Goal: Task Accomplishment & Management: Manage account settings

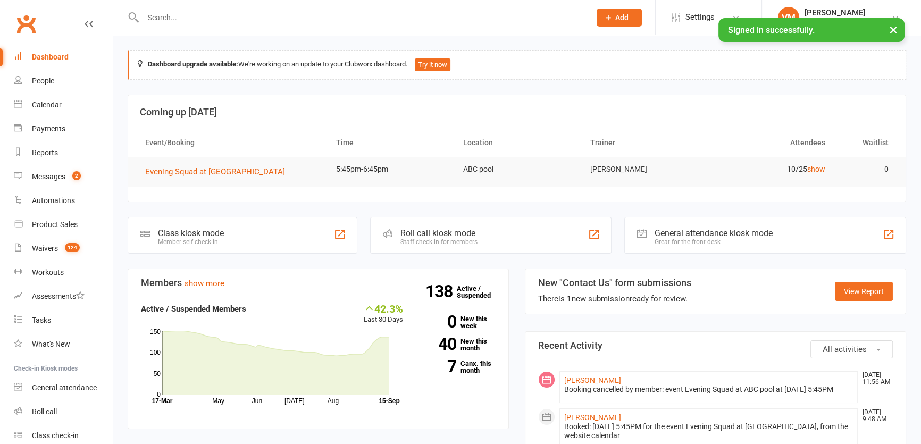
click at [201, 18] on input "text" at bounding box center [361, 17] width 443 height 15
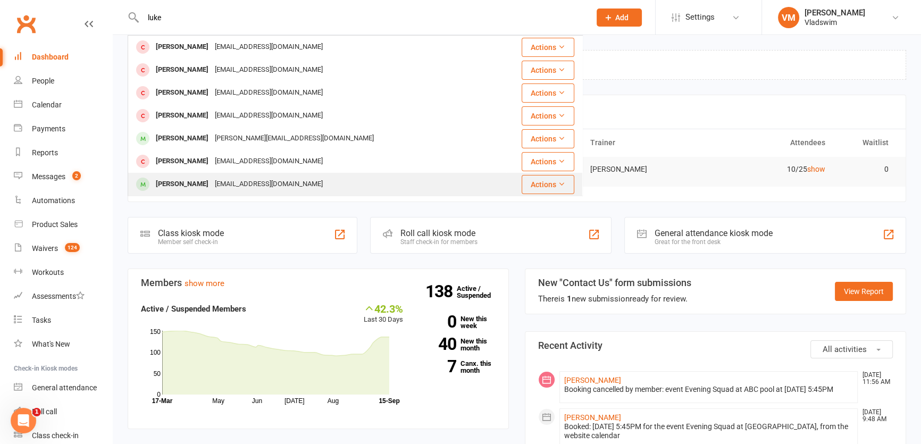
type input "luke"
click at [239, 180] on div "[EMAIL_ADDRESS][DOMAIN_NAME]" at bounding box center [269, 183] width 114 height 15
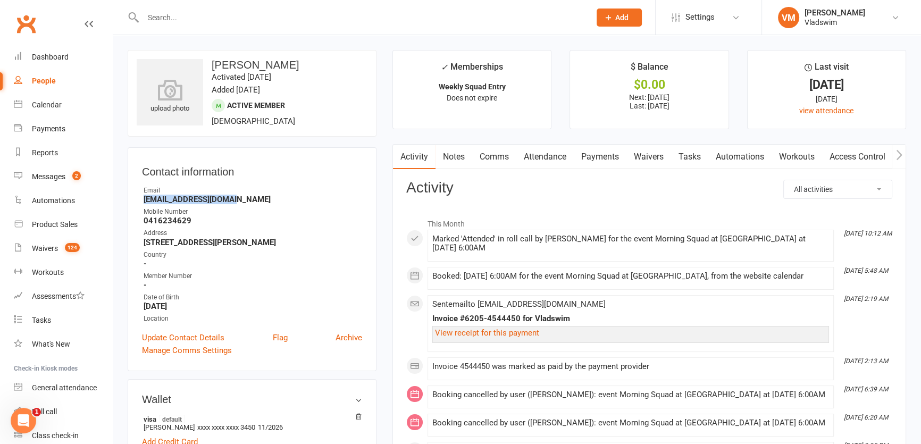
drag, startPoint x: 230, startPoint y: 202, endPoint x: 139, endPoint y: 201, distance: 90.9
click at [139, 201] on div "Contact information Owner Email [EMAIL_ADDRESS][DOMAIN_NAME] Mobile Number [PHO…" at bounding box center [252, 259] width 249 height 224
copy strong "[EMAIL_ADDRESS][DOMAIN_NAME]"
click at [202, 21] on input "text" at bounding box center [361, 17] width 443 height 15
paste input "[PERSON_NAME]"
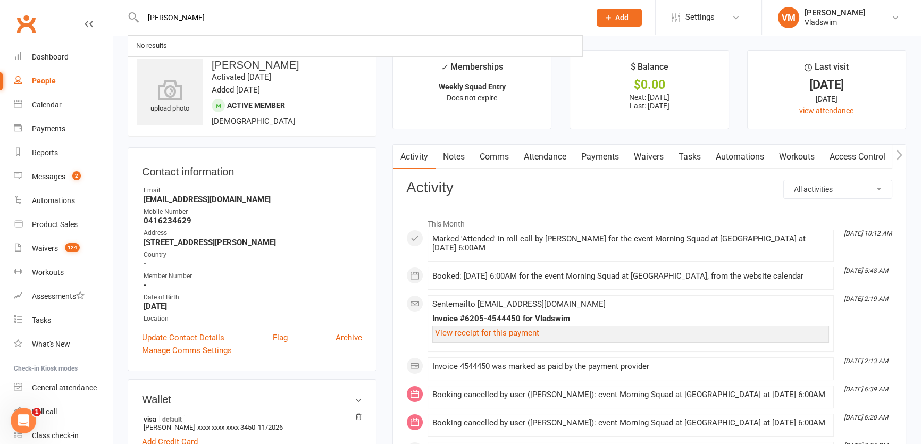
type input "[PERSON_NAME]"
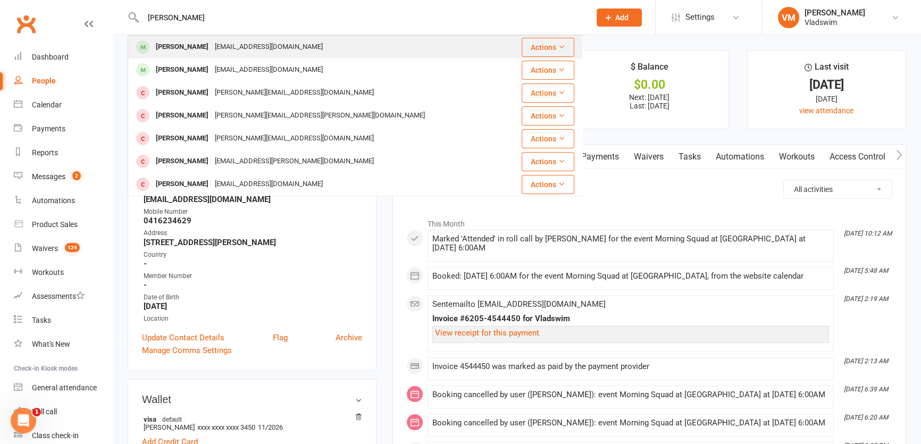
click at [212, 48] on div "[EMAIL_ADDRESS][DOMAIN_NAME]" at bounding box center [269, 46] width 114 height 15
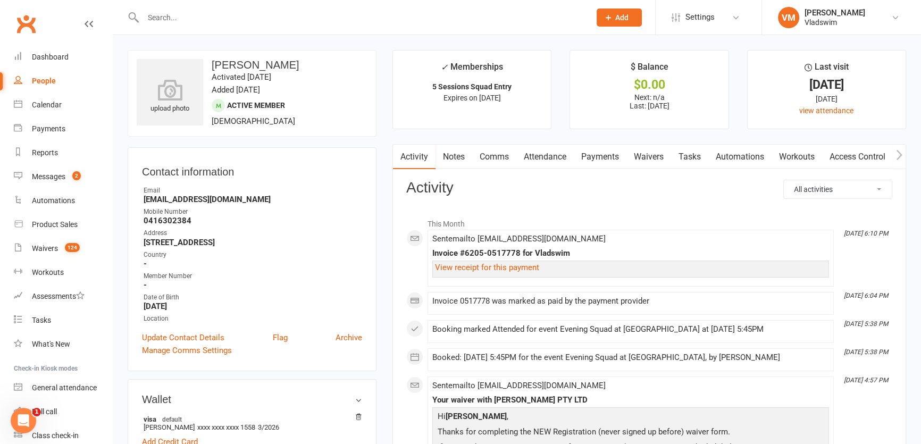
click at [600, 149] on link "Payments" at bounding box center [600, 157] width 53 height 24
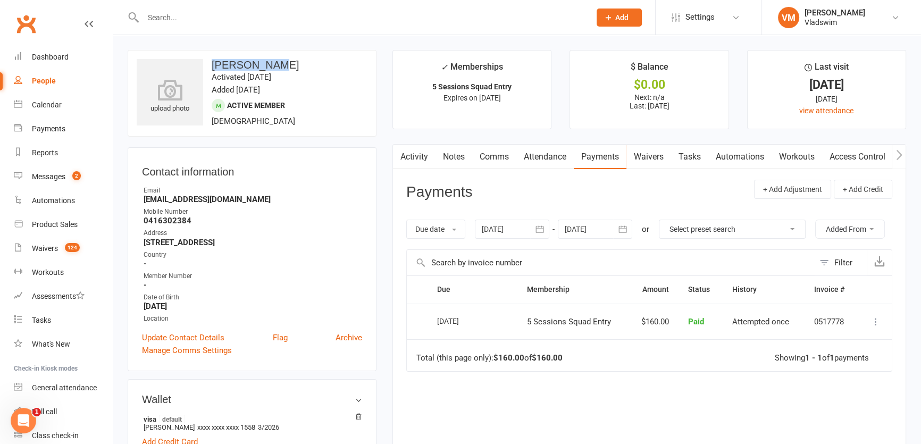
drag, startPoint x: 261, startPoint y: 61, endPoint x: 208, endPoint y: 67, distance: 53.5
click at [208, 67] on h3 "[PERSON_NAME]" at bounding box center [252, 65] width 231 height 12
copy h3 "[PERSON_NAME]"
click at [165, 18] on input "text" at bounding box center [361, 17] width 443 height 15
paste input "[PERSON_NAME]"
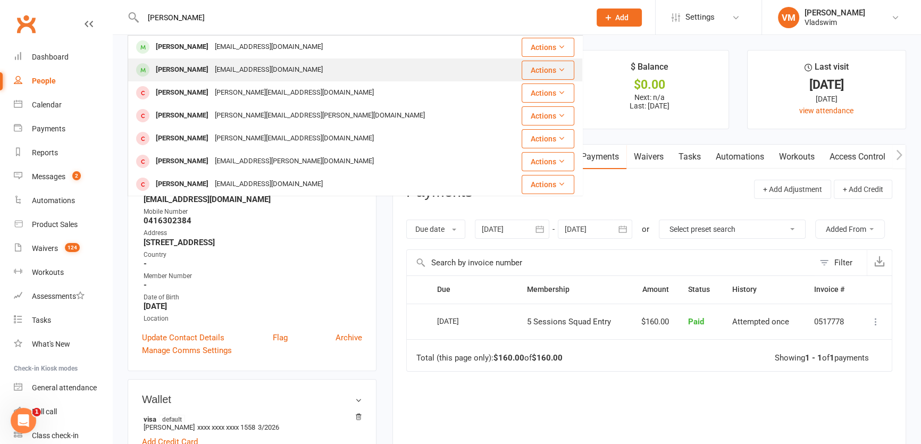
type input "[PERSON_NAME]"
click at [212, 72] on div "[EMAIL_ADDRESS][DOMAIN_NAME]" at bounding box center [269, 69] width 114 height 15
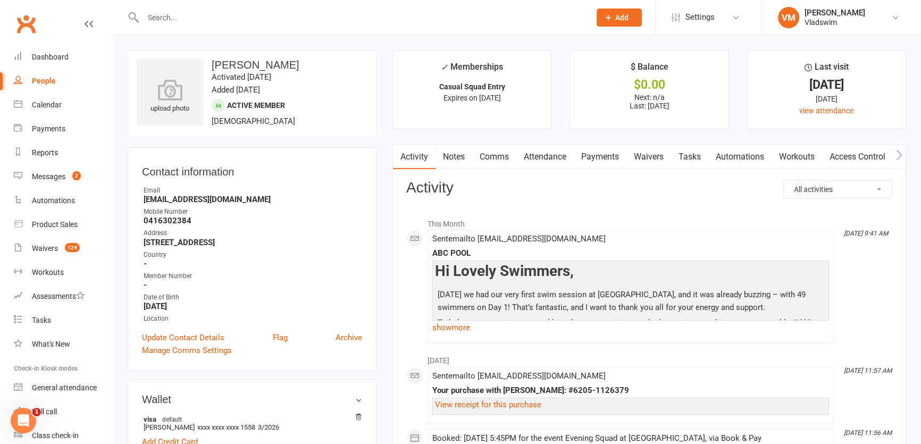
click at [592, 156] on link "Payments" at bounding box center [600, 157] width 53 height 24
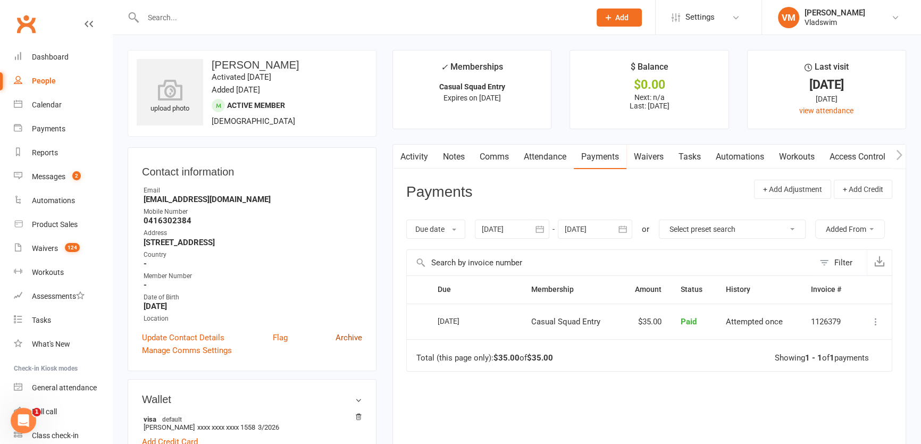
click at [351, 339] on link "Archive" at bounding box center [348, 337] width 27 height 13
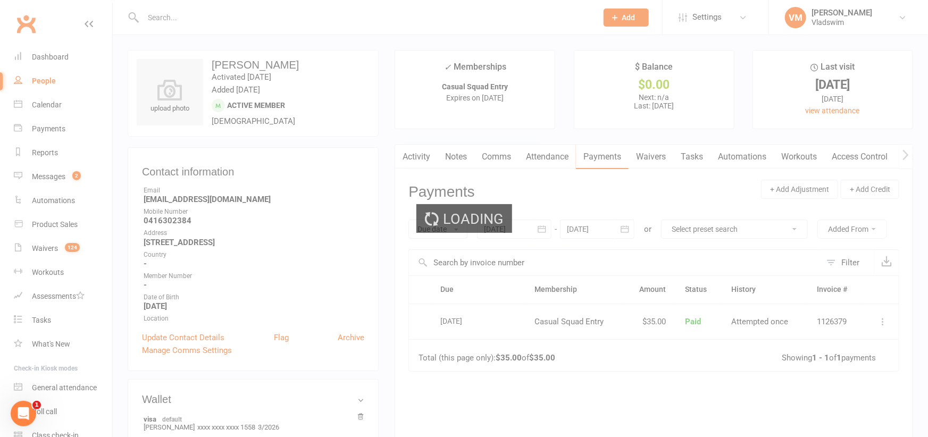
select select "100"
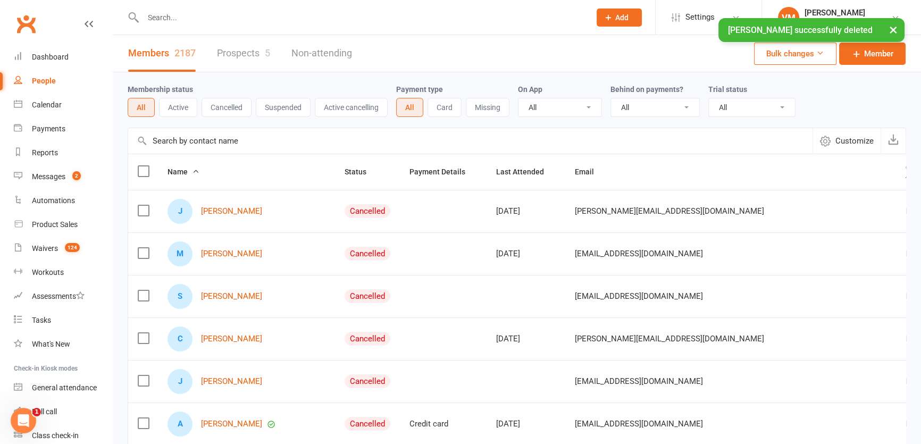
click at [170, 18] on div "× [PERSON_NAME] successfully deleted" at bounding box center [453, 18] width 907 height 0
click at [166, 14] on input "text" at bounding box center [361, 17] width 443 height 15
paste input "[PERSON_NAME]"
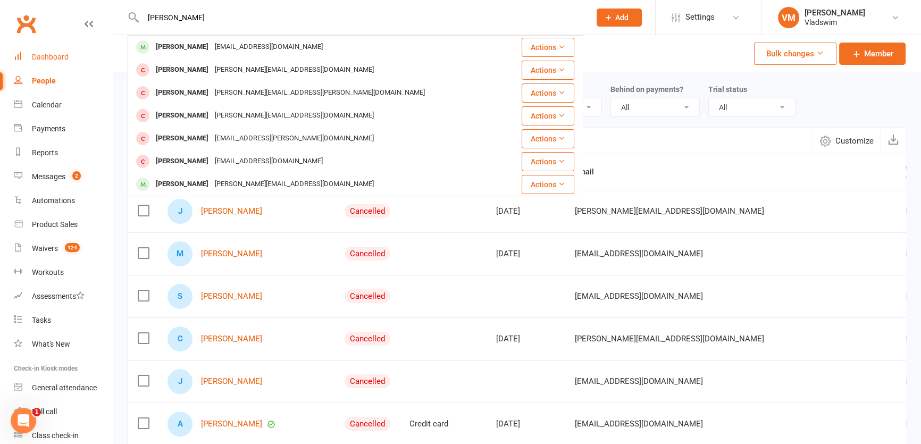
type input "[PERSON_NAME]"
click at [44, 57] on div "Dashboard" at bounding box center [50, 57] width 37 height 9
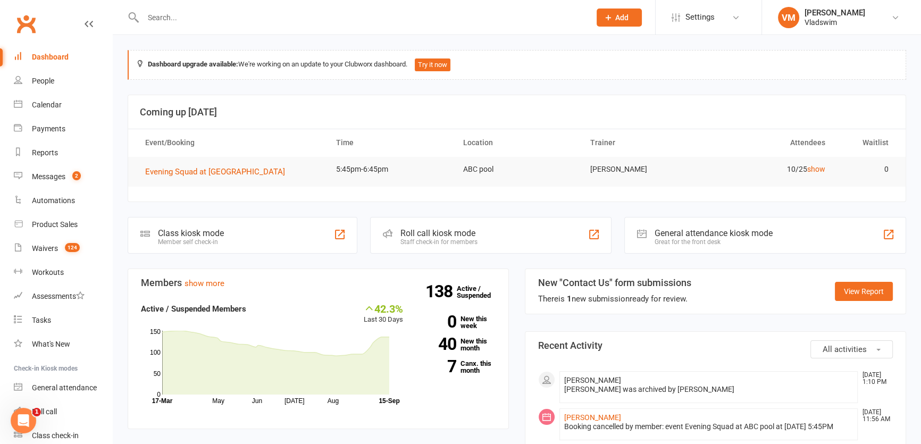
click at [193, 20] on input "text" at bounding box center [361, 17] width 443 height 15
paste input "[PERSON_NAME] <[EMAIL_ADDRESS][DOMAIN_NAME]>"
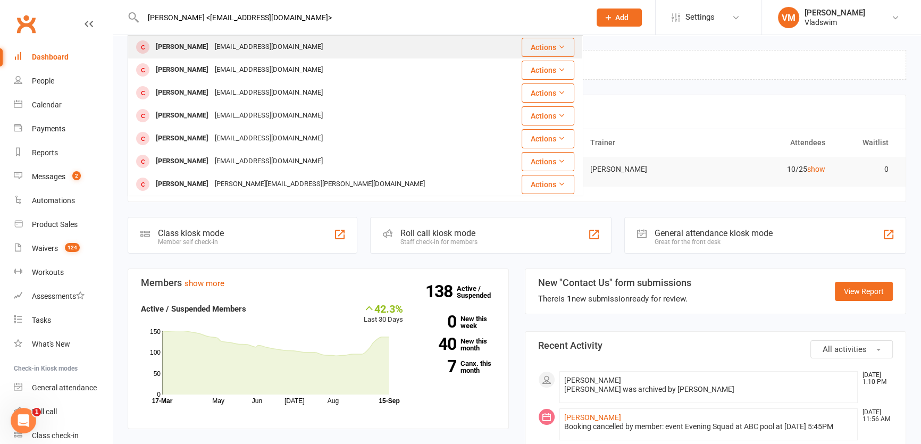
type input "[PERSON_NAME] <[EMAIL_ADDRESS][DOMAIN_NAME]>"
click at [203, 45] on div "[PERSON_NAME]" at bounding box center [182, 46] width 59 height 15
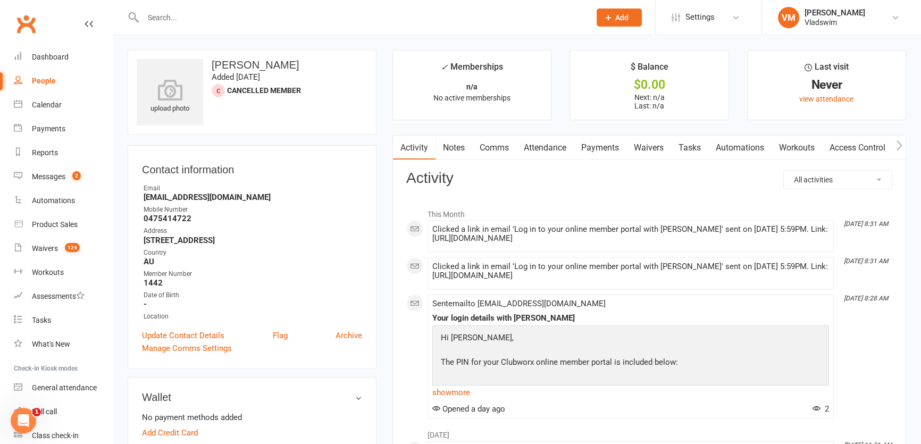
click at [649, 149] on link "Waivers" at bounding box center [648, 148] width 45 height 24
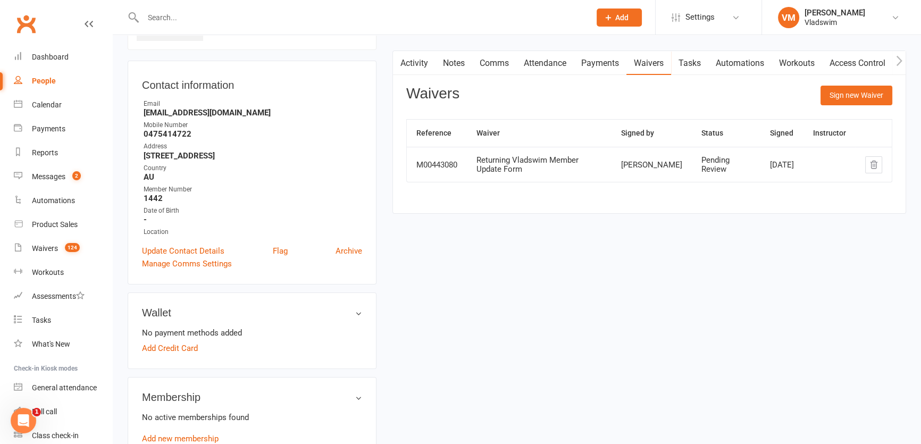
scroll to position [96, 0]
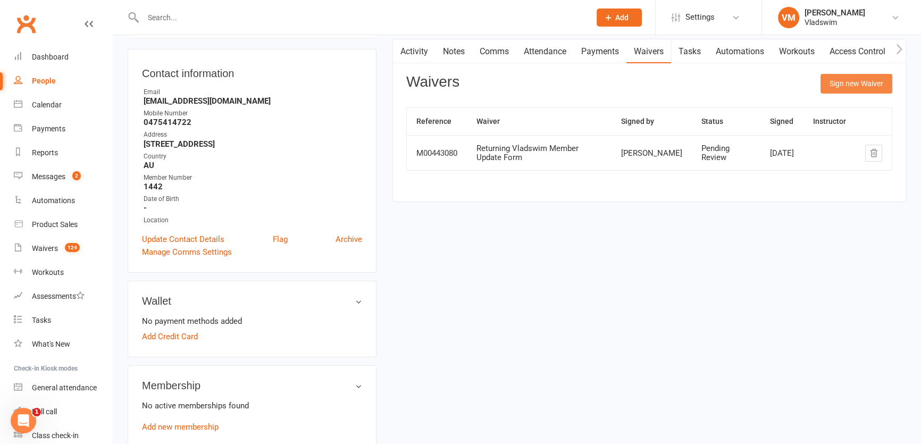
click at [844, 85] on button "Sign new Waiver" at bounding box center [856, 83] width 72 height 19
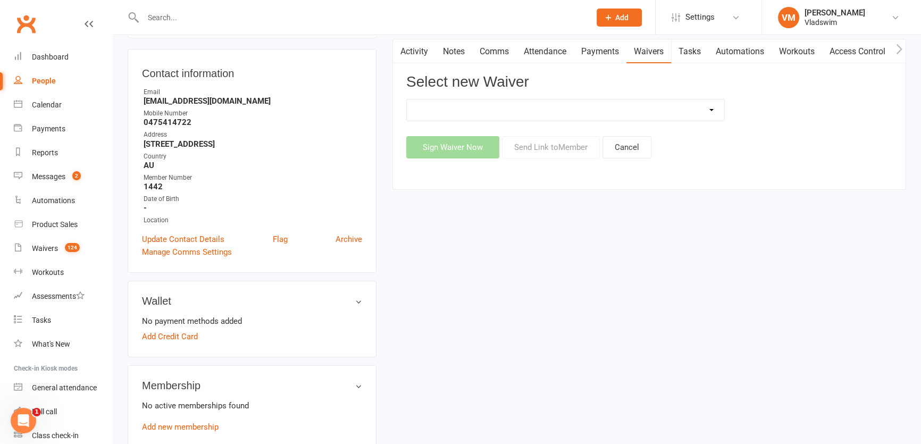
click at [713, 108] on select "NEW Registration (never signed up before) Personal Details Update Form Returnin…" at bounding box center [565, 109] width 317 height 21
select select "6390"
click at [407, 99] on select "NEW Registration (never signed up before) Personal Details Update Form Returnin…" at bounding box center [565, 109] width 317 height 21
click at [551, 148] on button "Send Link to Member" at bounding box center [551, 147] width 98 height 22
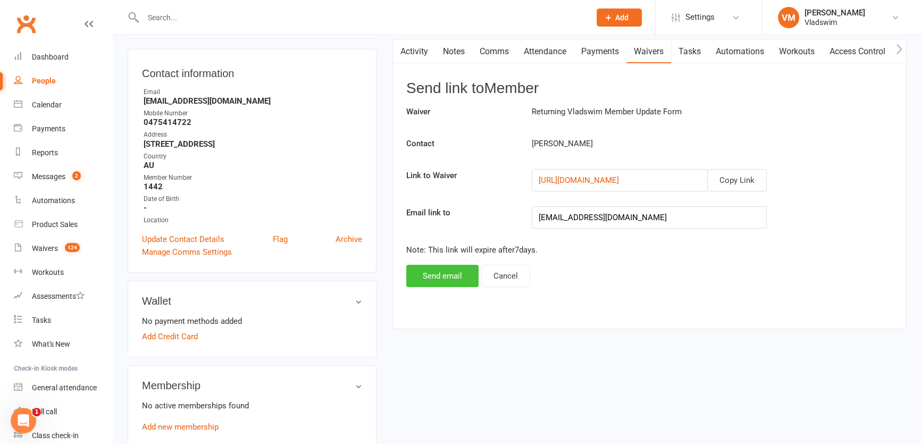
click at [446, 280] on button "Send email" at bounding box center [442, 276] width 72 height 22
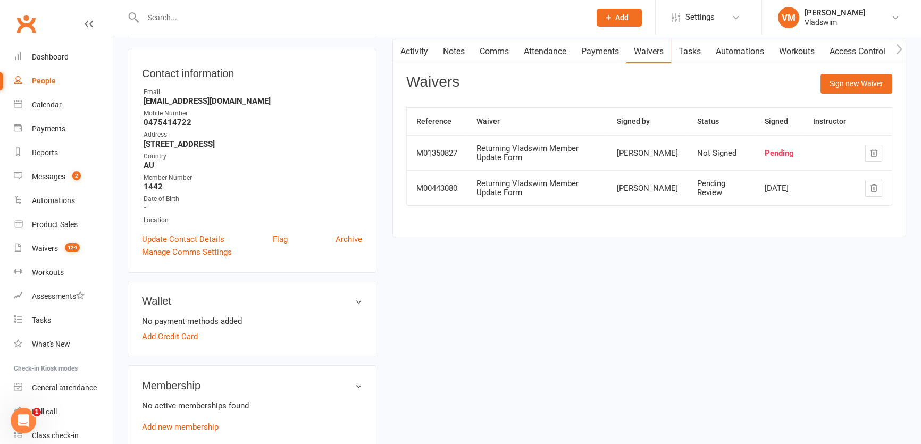
click at [188, 13] on input "text" at bounding box center [361, 17] width 443 height 15
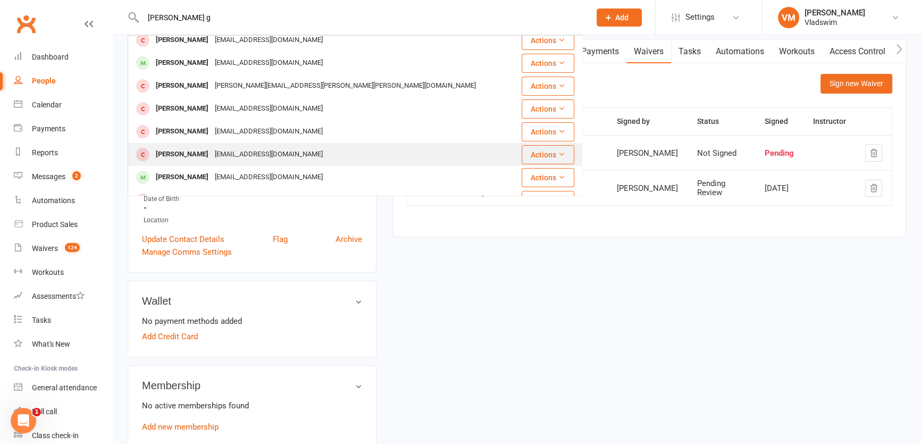
scroll to position [193, 0]
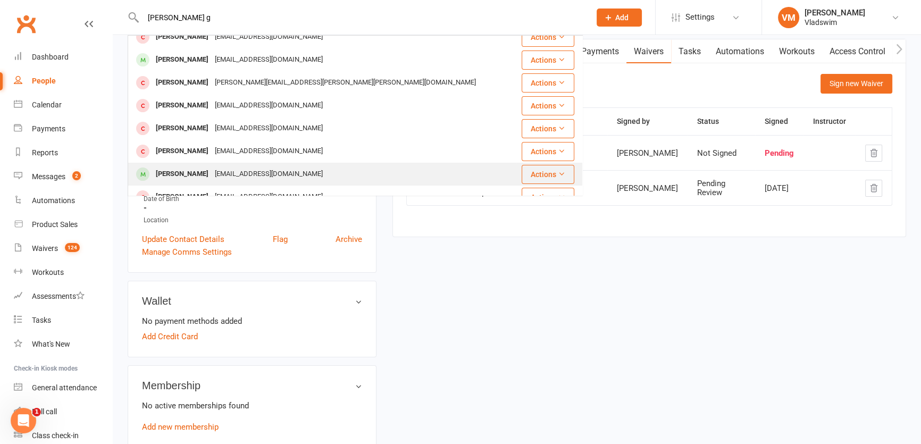
type input "[PERSON_NAME] g"
click at [223, 170] on div "[EMAIL_ADDRESS][DOMAIN_NAME]" at bounding box center [269, 173] width 114 height 15
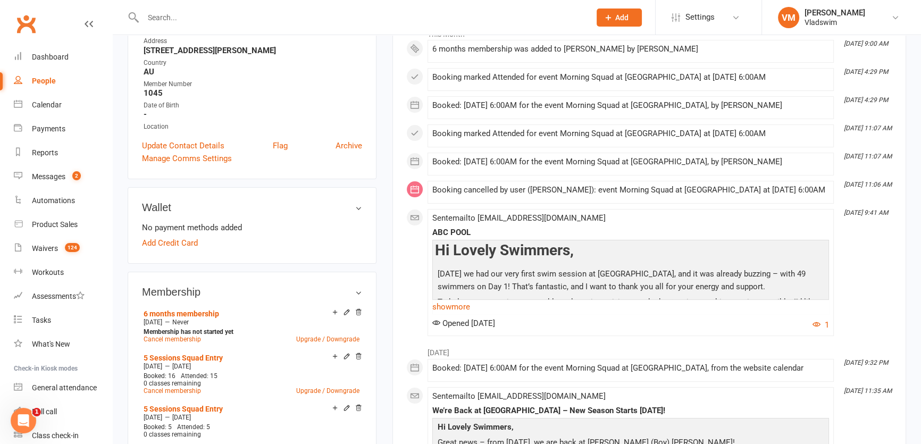
scroll to position [241, 0]
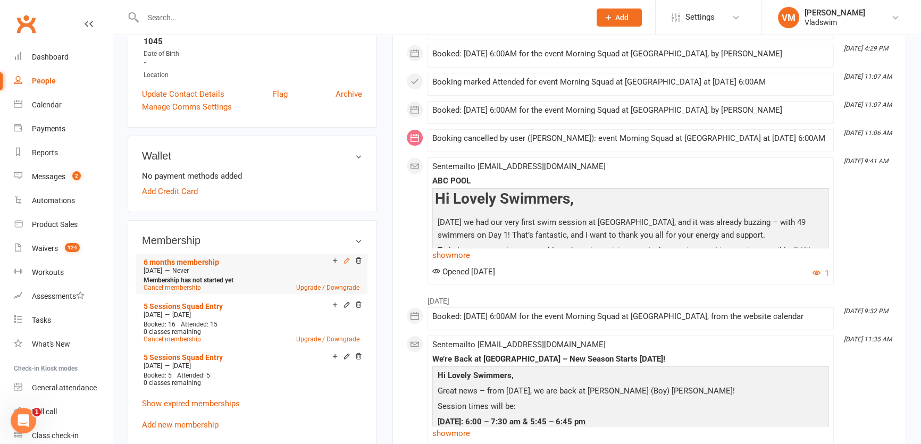
click at [346, 260] on icon at bounding box center [346, 260] width 5 height 5
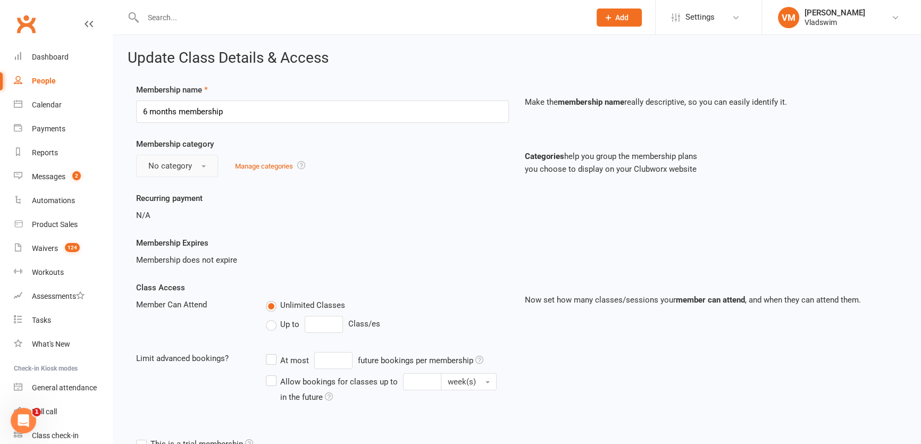
click at [207, 166] on button "No category" at bounding box center [177, 166] width 82 height 22
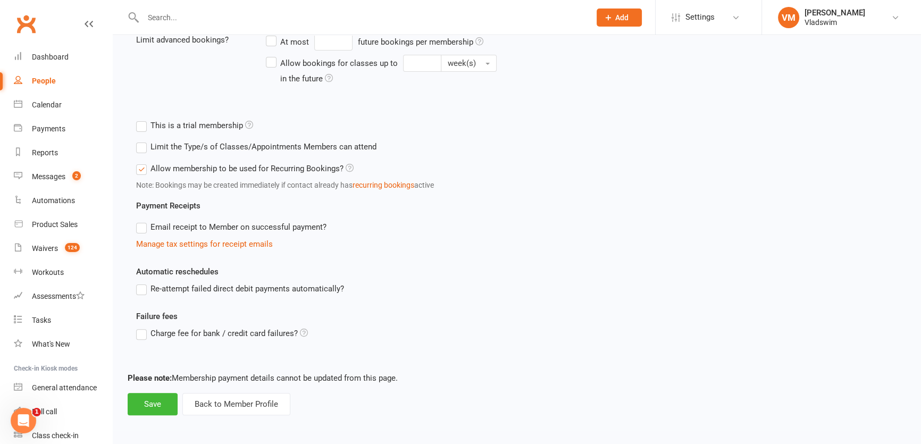
scroll to position [319, 0]
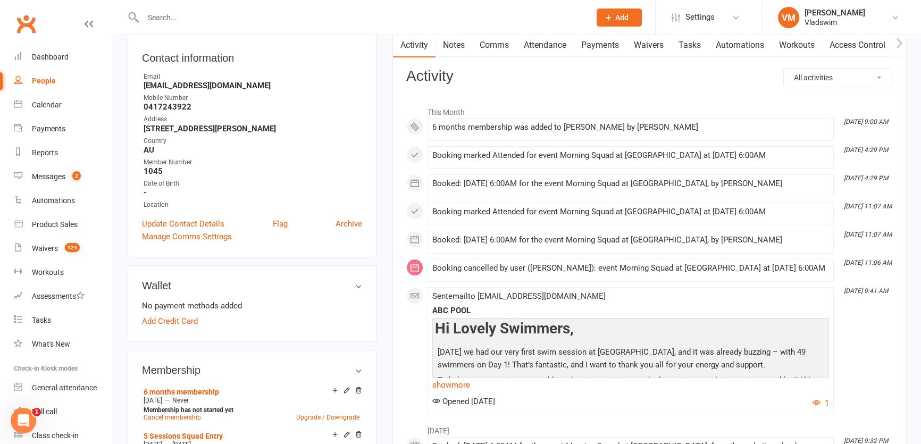
scroll to position [145, 0]
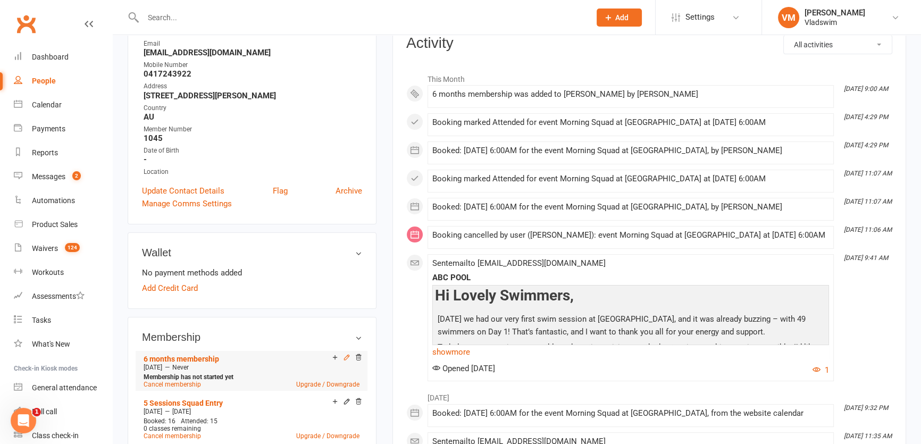
click at [346, 358] on icon at bounding box center [346, 357] width 7 height 7
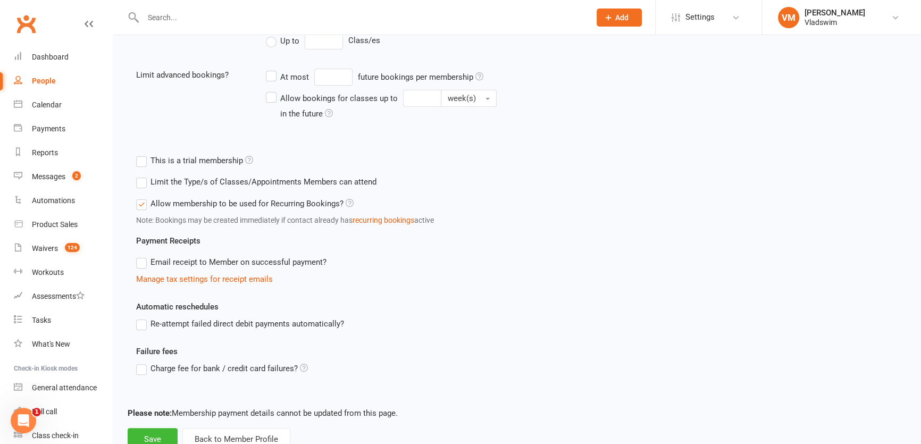
scroll to position [319, 0]
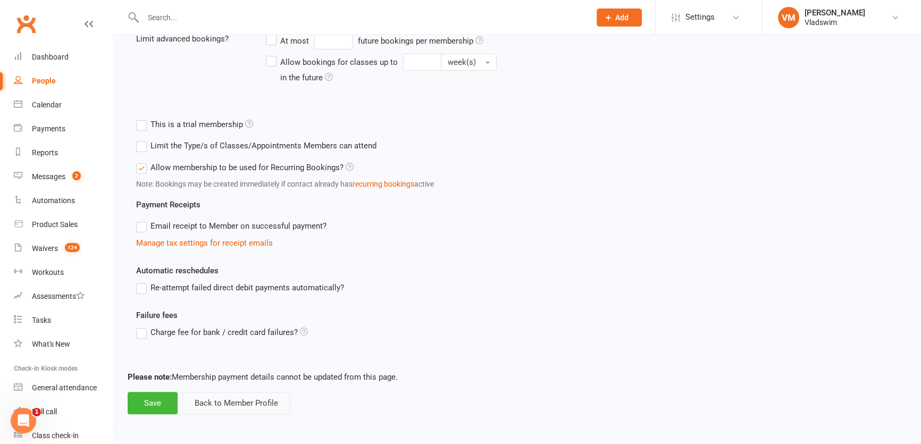
click at [255, 402] on button "Back to Member Profile" at bounding box center [236, 403] width 108 height 22
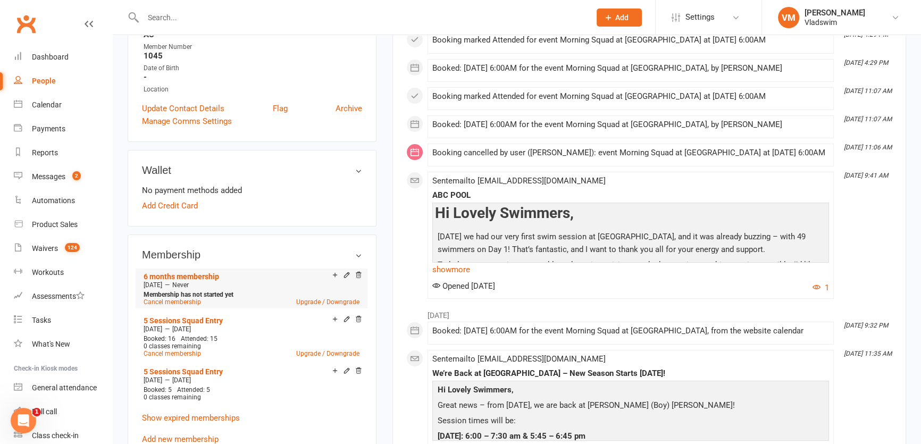
scroll to position [290, 0]
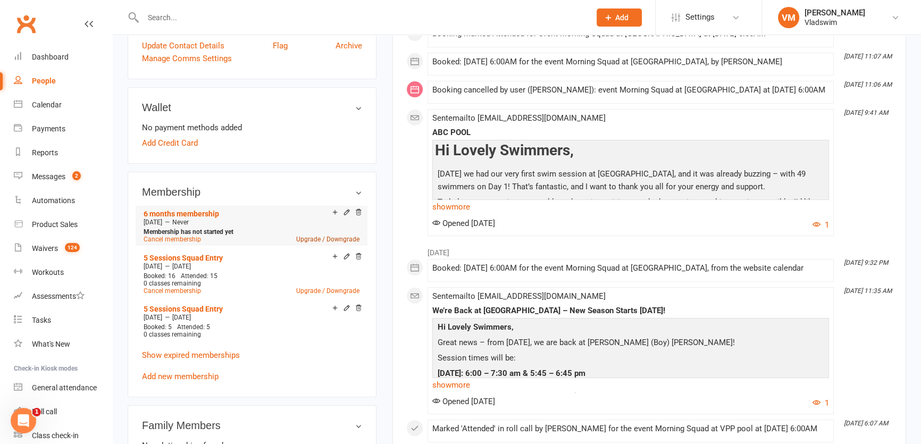
click at [313, 239] on link "Upgrade / Downgrade" at bounding box center [327, 238] width 63 height 7
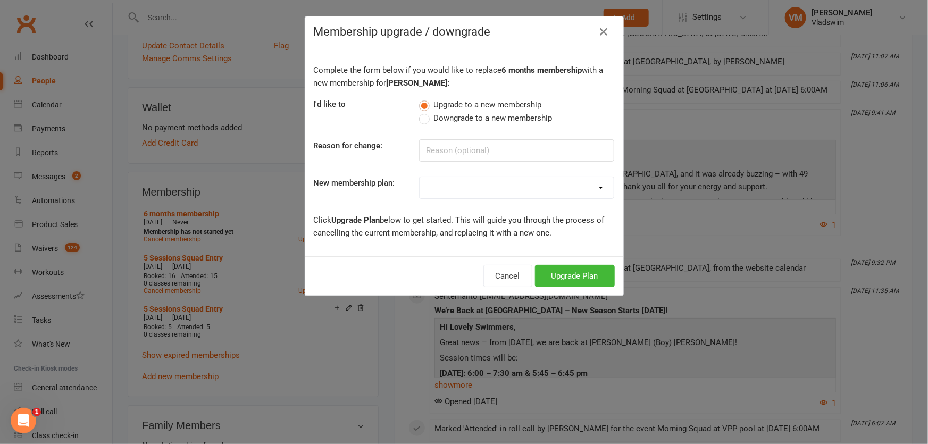
click at [595, 192] on select "Casual Squad Entry 5 Sessions Squad Entry Weekly Squad Entry 12 weeks package S…" at bounding box center [516, 187] width 194 height 21
select select "5"
click at [419, 177] on select "Casual Squad Entry 5 Sessions Squad Entry Weekly Squad Entry 12 weeks package S…" at bounding box center [516, 187] width 194 height 21
click at [553, 273] on button "Upgrade Plan" at bounding box center [575, 276] width 80 height 22
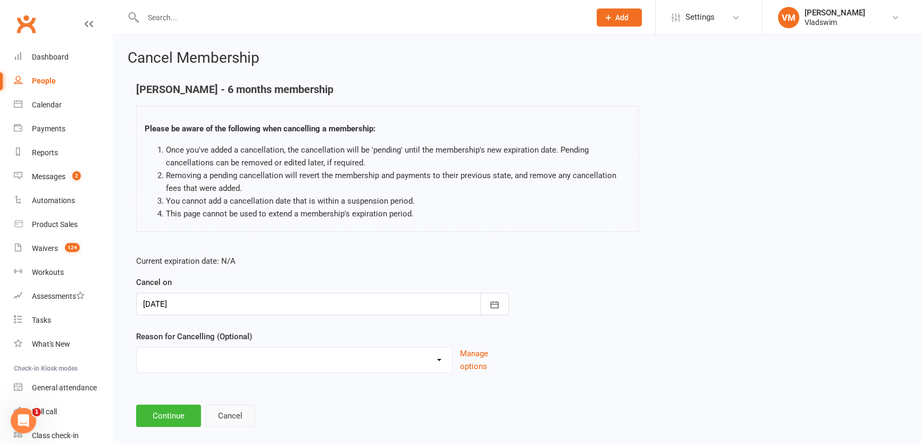
click at [223, 418] on button "Cancel" at bounding box center [230, 416] width 49 height 22
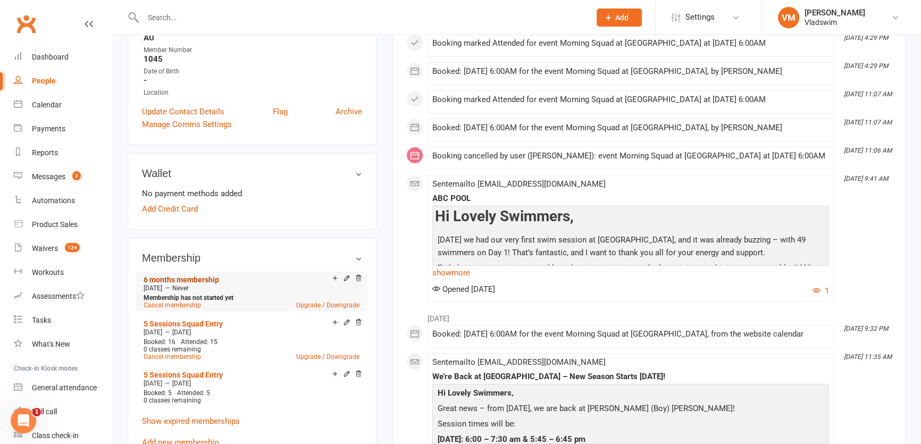
scroll to position [241, 0]
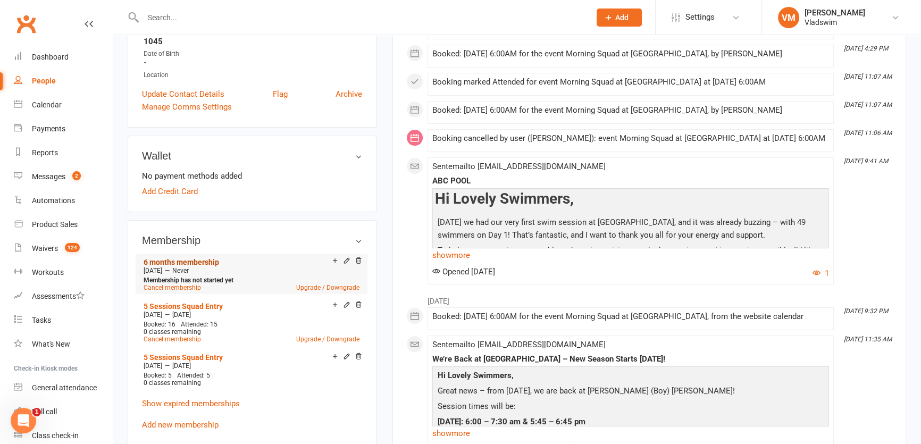
click at [199, 260] on link "6 months membership" at bounding box center [181, 262] width 75 height 9
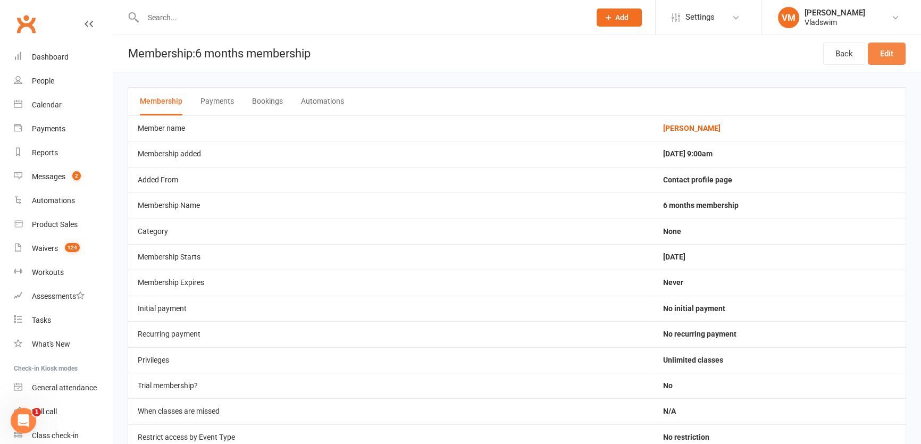
click at [880, 53] on link "Edit" at bounding box center [887, 54] width 38 height 22
click at [266, 100] on button "Bookings" at bounding box center [267, 102] width 31 height 28
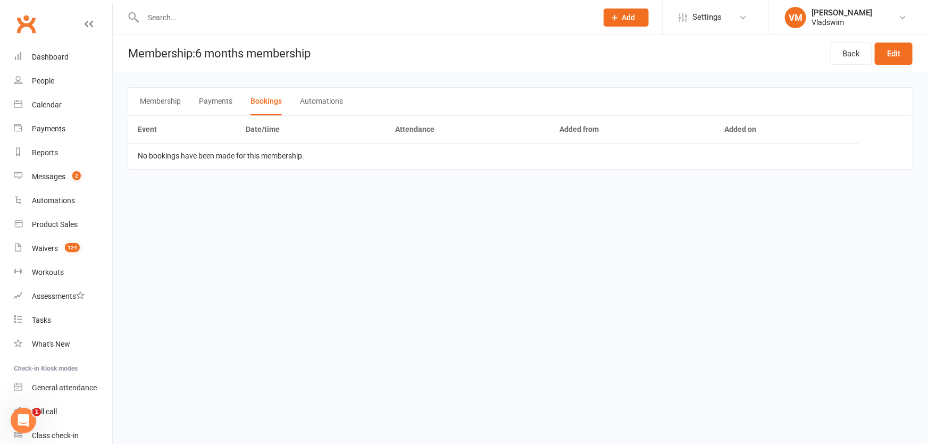
click at [315, 100] on button "Automations" at bounding box center [321, 102] width 43 height 28
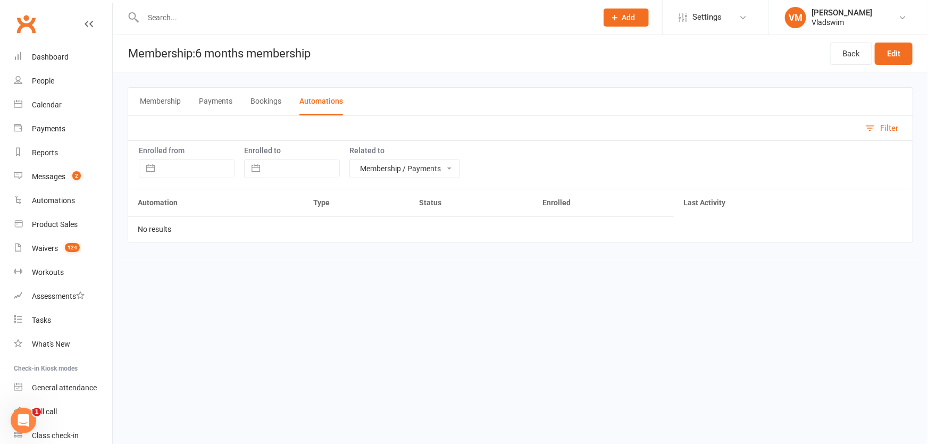
click at [218, 102] on button "Payments" at bounding box center [215, 102] width 33 height 28
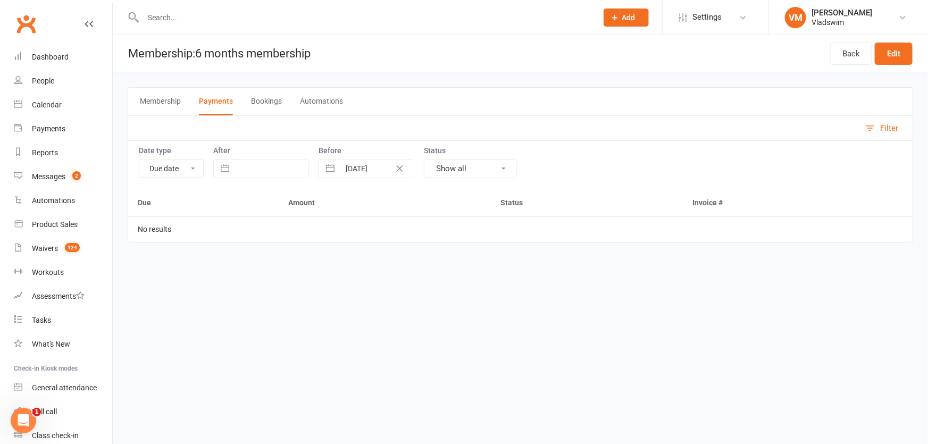
click at [166, 97] on button "Membership" at bounding box center [160, 102] width 41 height 28
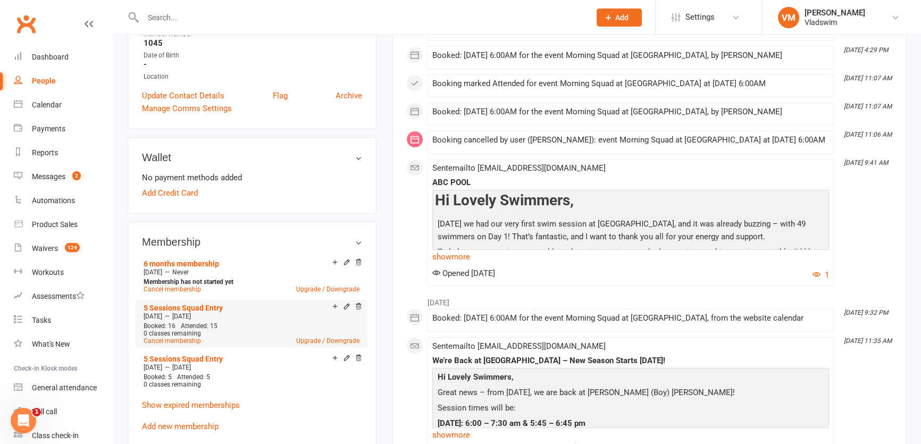
scroll to position [241, 0]
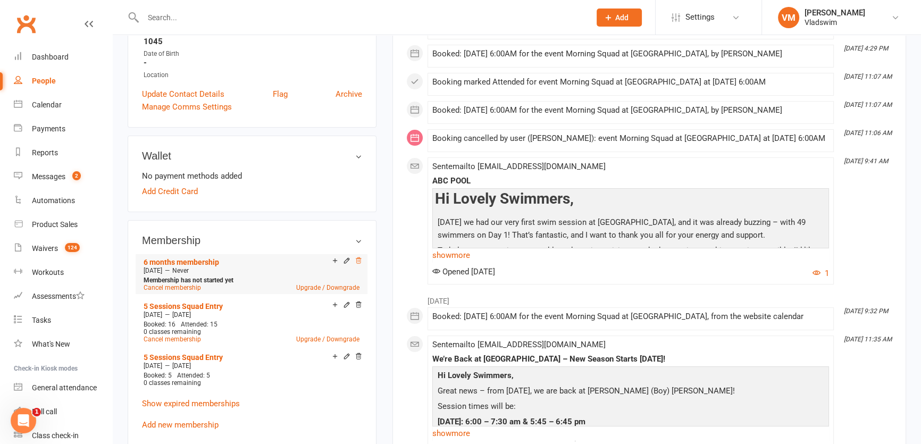
click at [358, 259] on icon at bounding box center [358, 260] width 7 height 7
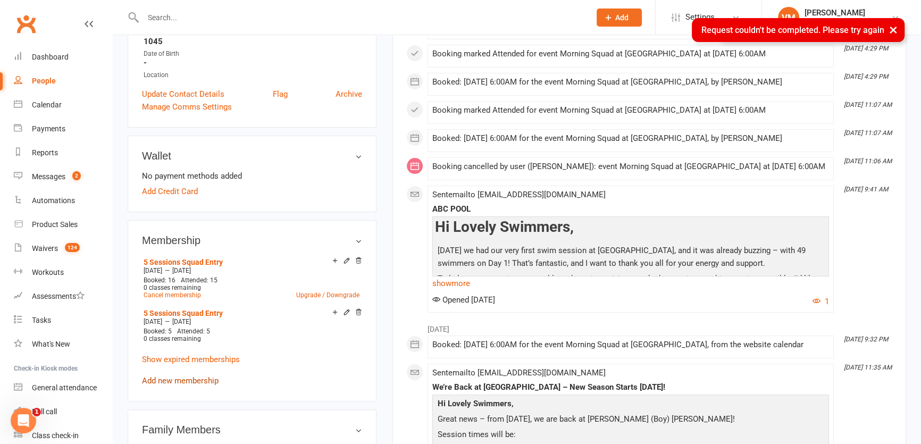
click at [191, 380] on link "Add new membership" at bounding box center [180, 381] width 77 height 10
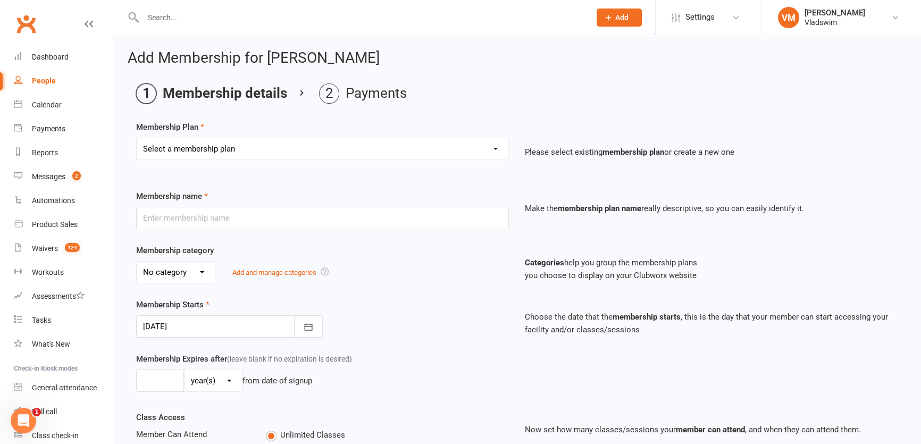
click at [296, 150] on select "Select a membership plan Create new Membership Plan Casual Squad Entry 5 Sessio…" at bounding box center [323, 148] width 372 height 21
select select "6"
click at [137, 138] on select "Select a membership plan Create new Membership Plan Casual Squad Entry 5 Sessio…" at bounding box center [323, 148] width 372 height 21
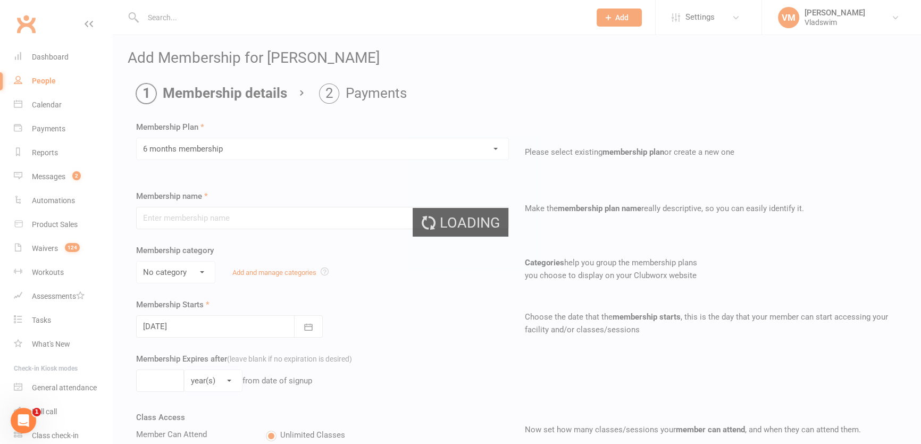
type input "6 months membership"
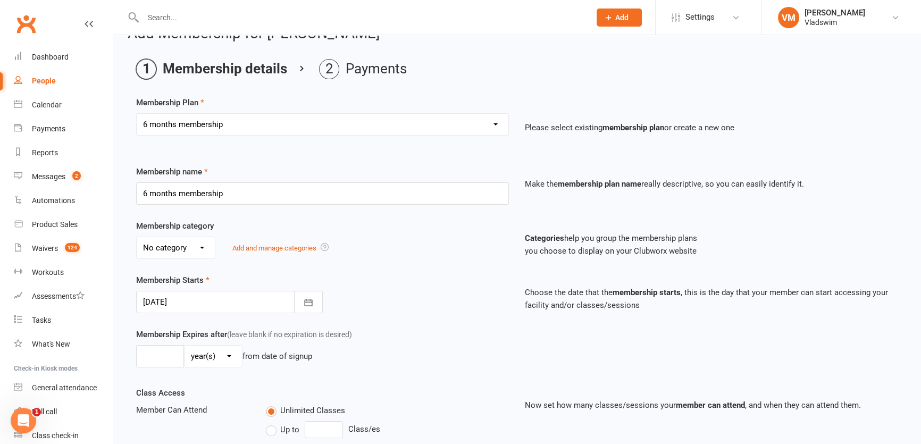
scroll to position [48, 0]
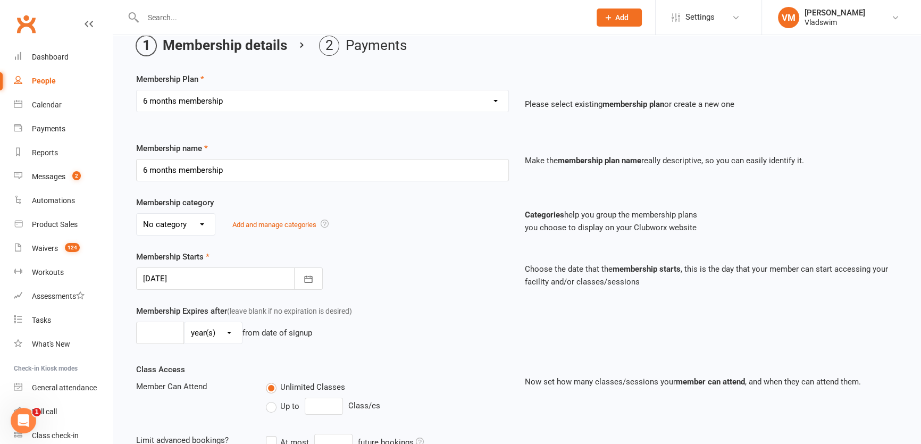
click at [202, 222] on select "No category 3 sessions plan" at bounding box center [176, 224] width 78 height 21
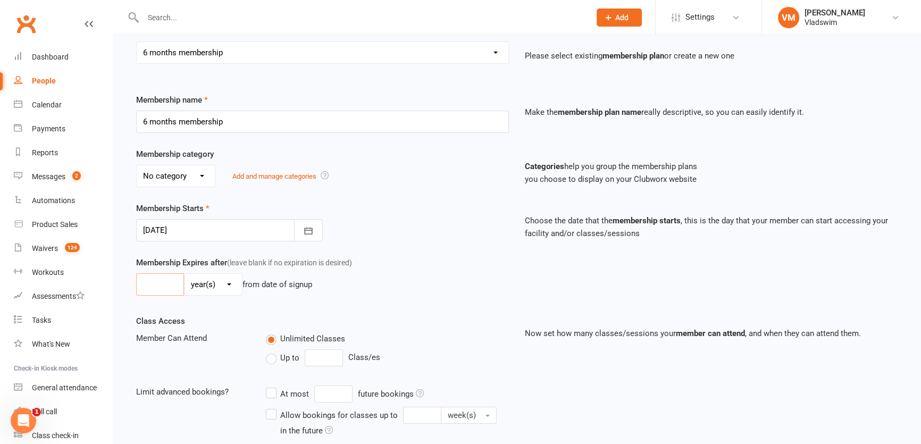
click at [170, 288] on input "number" at bounding box center [160, 284] width 48 height 22
type input "6"
click at [228, 282] on select "day(s) week(s) month(s) year(s)" at bounding box center [212, 284] width 57 height 21
select select "2"
click at [184, 274] on select "day(s) week(s) month(s) year(s)" at bounding box center [212, 284] width 57 height 21
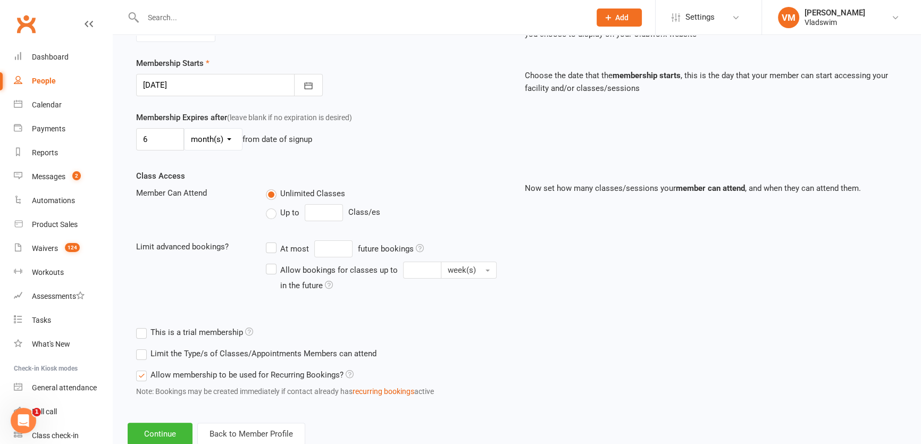
scroll to position [272, 0]
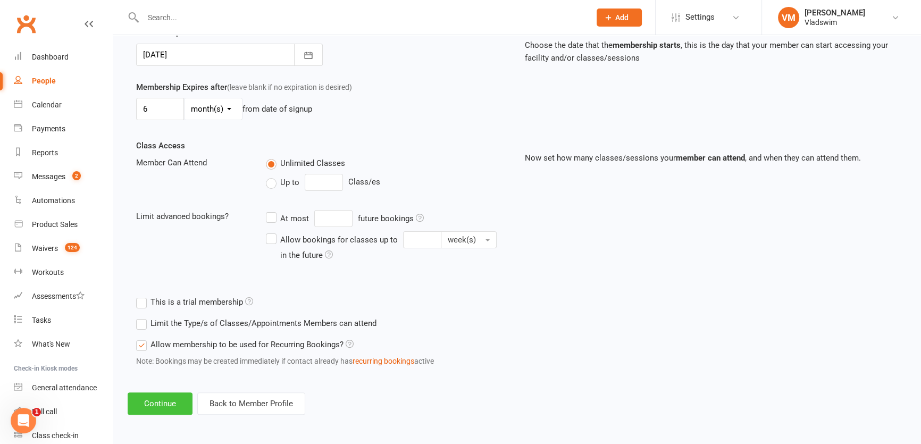
click at [171, 402] on button "Continue" at bounding box center [160, 403] width 65 height 22
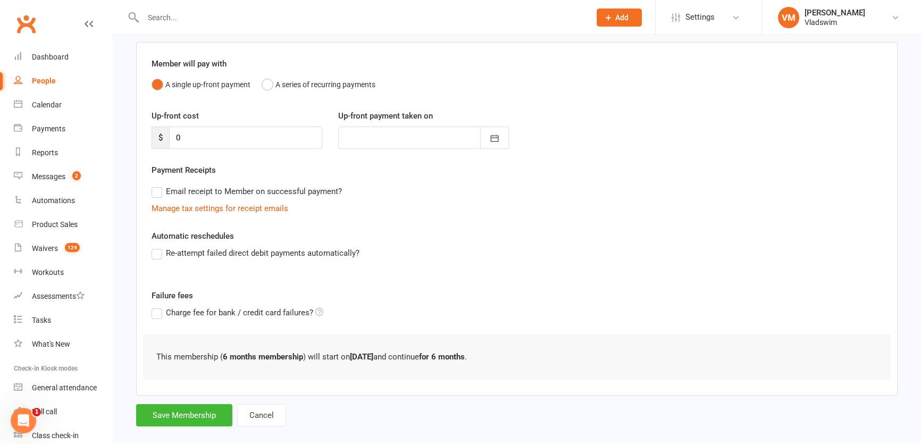
scroll to position [91, 0]
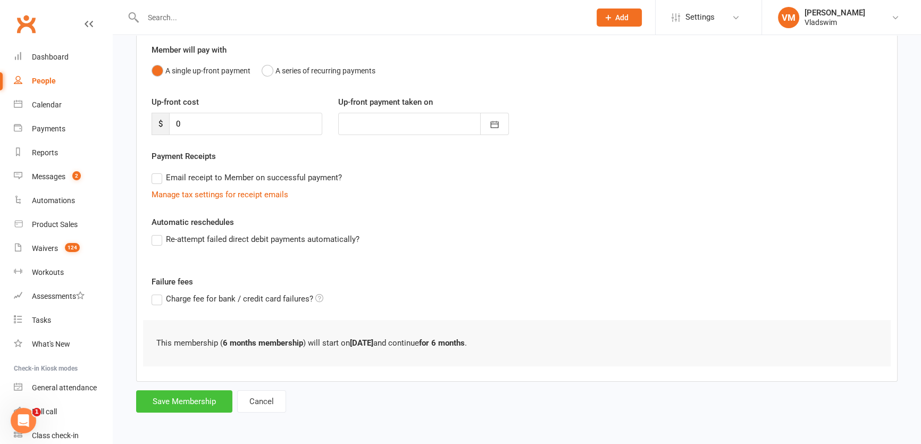
click at [189, 398] on button "Save Membership" at bounding box center [184, 401] width 96 height 22
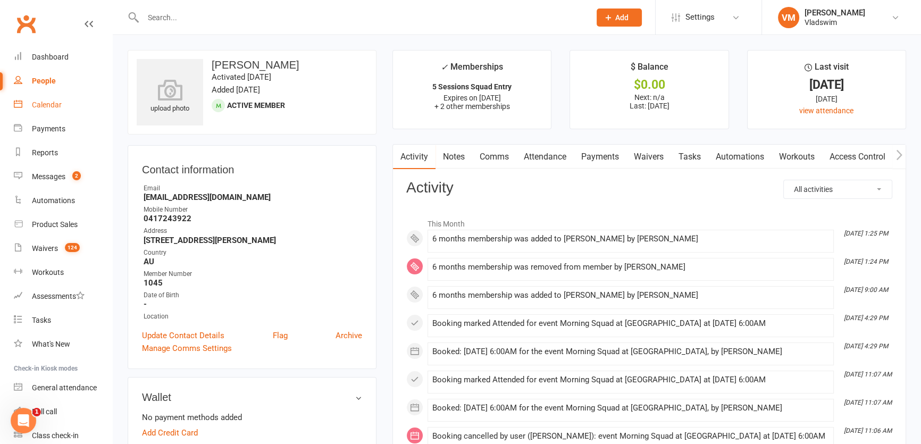
click at [45, 107] on div "Calendar" at bounding box center [47, 104] width 30 height 9
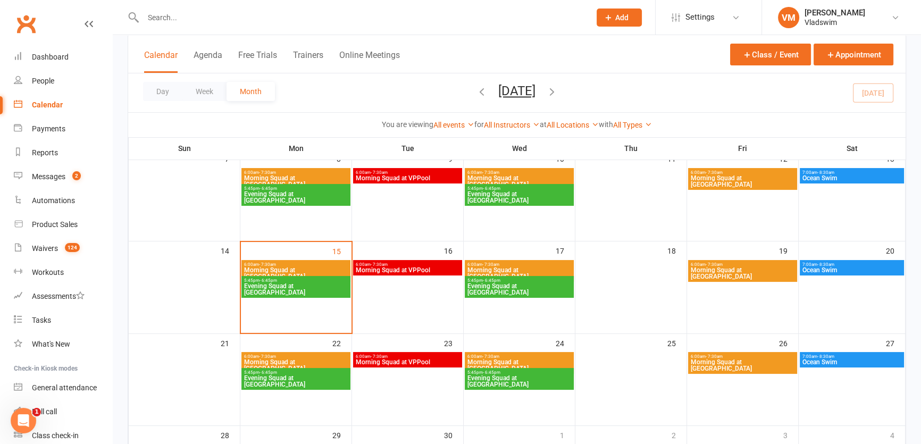
scroll to position [193, 0]
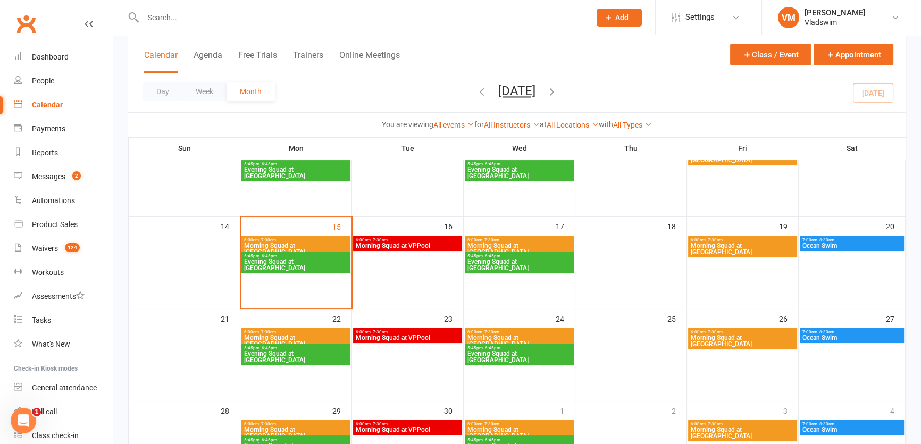
click at [298, 238] on span "6:00am - 7:30am" at bounding box center [295, 240] width 105 height 5
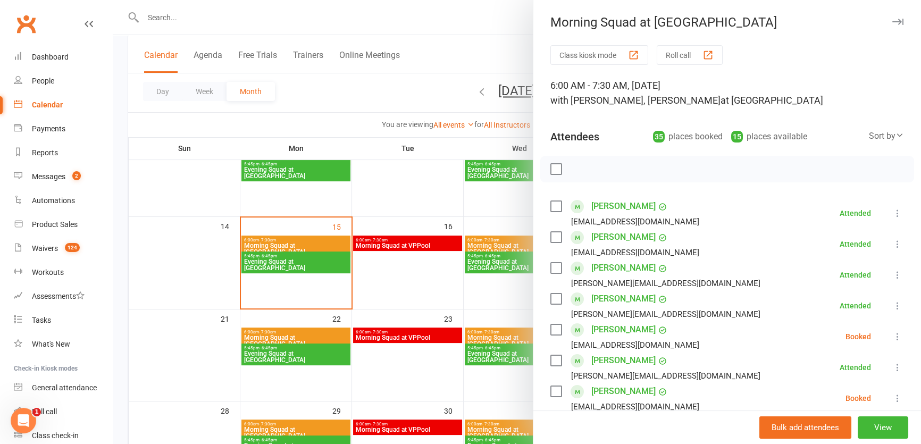
click at [601, 157] on div at bounding box center [727, 169] width 374 height 27
click at [674, 53] on button "Roll call" at bounding box center [690, 55] width 66 height 20
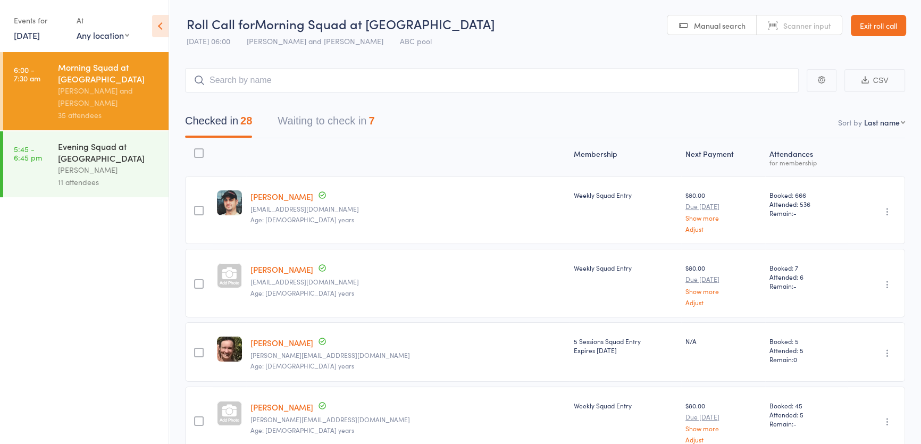
click at [253, 80] on input "search" at bounding box center [491, 80] width 613 height 24
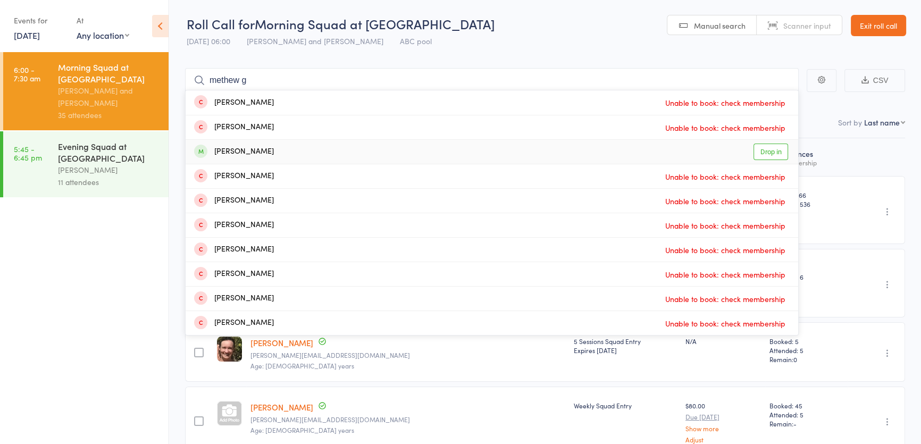
type input "methew g"
click at [777, 148] on link "Drop in" at bounding box center [770, 152] width 35 height 16
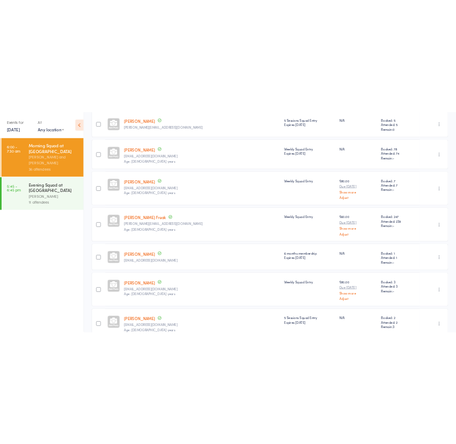
scroll to position [483, 0]
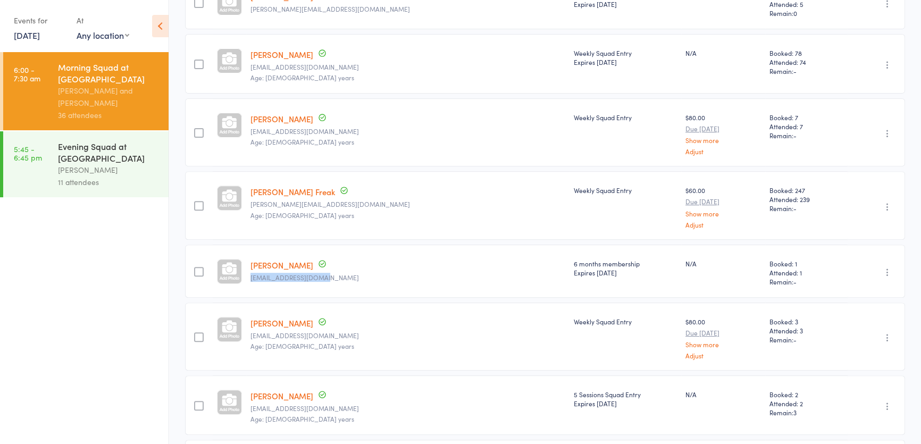
drag, startPoint x: 343, startPoint y: 273, endPoint x: 255, endPoint y: 271, distance: 88.8
click at [255, 271] on div "Matthew Gruszka mpgruszka@outlook.com" at bounding box center [408, 271] width 324 height 53
copy small "[EMAIL_ADDRESS][DOMAIN_NAME]"
click at [367, 255] on div "Matthew Gruszka mpgruszka@outlook.com" at bounding box center [408, 271] width 324 height 53
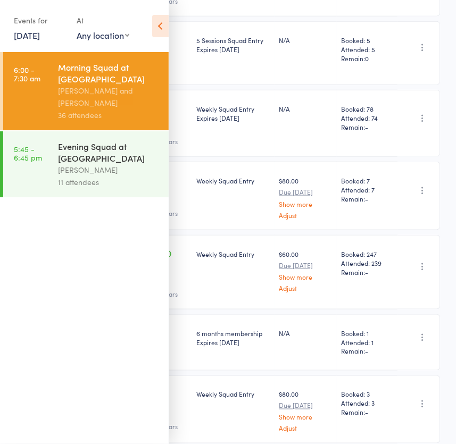
click at [161, 21] on icon at bounding box center [160, 26] width 16 height 22
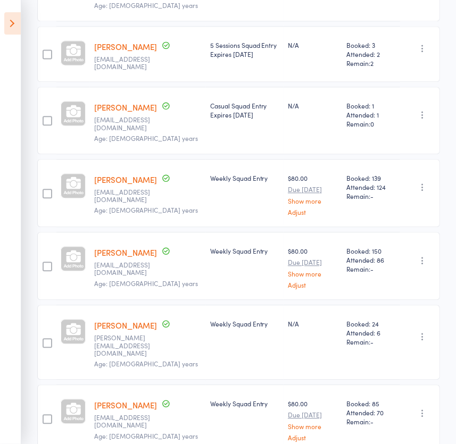
scroll to position [1015, 0]
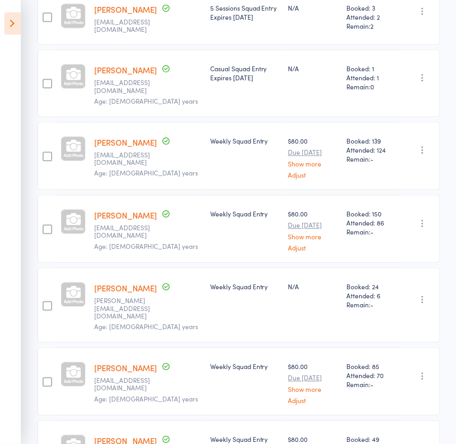
click at [134, 435] on link "[PERSON_NAME]" at bounding box center [125, 440] width 63 height 11
